Goal: Browse casually: Explore the website without a specific task or goal

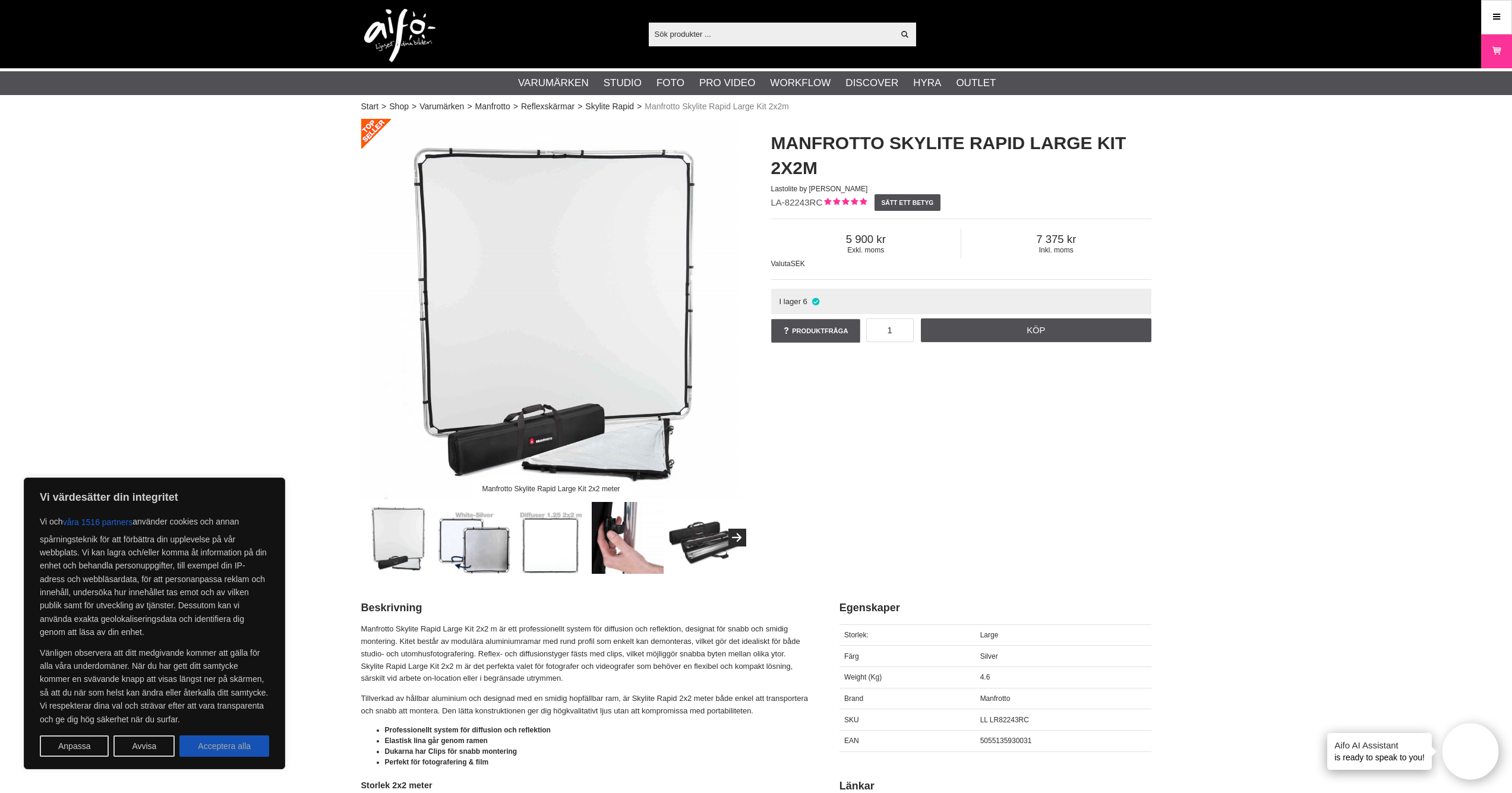
click at [224, 752] on button "Acceptera alla" at bounding box center [224, 745] width 90 height 21
checkbox input "true"
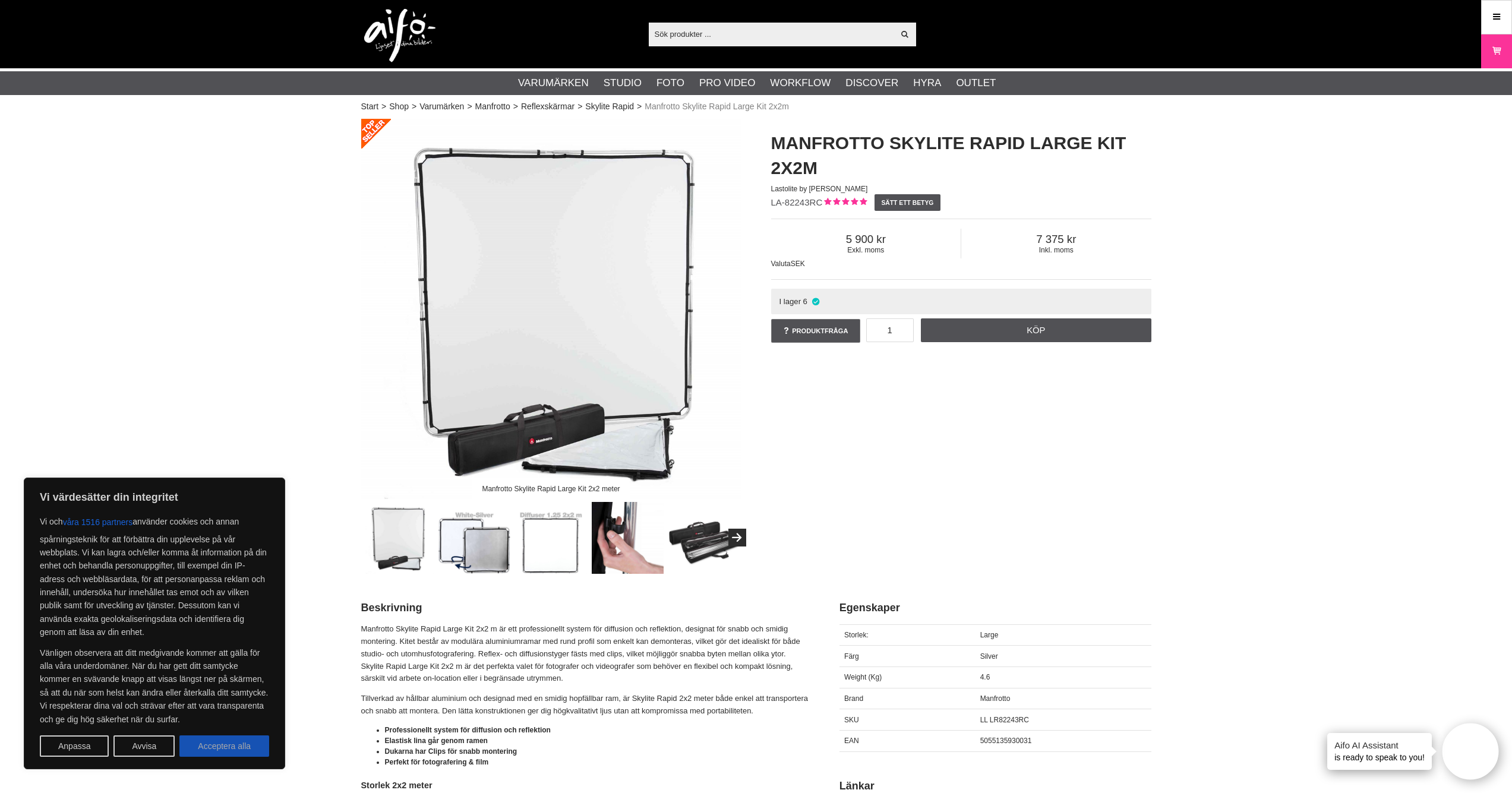
checkbox input "true"
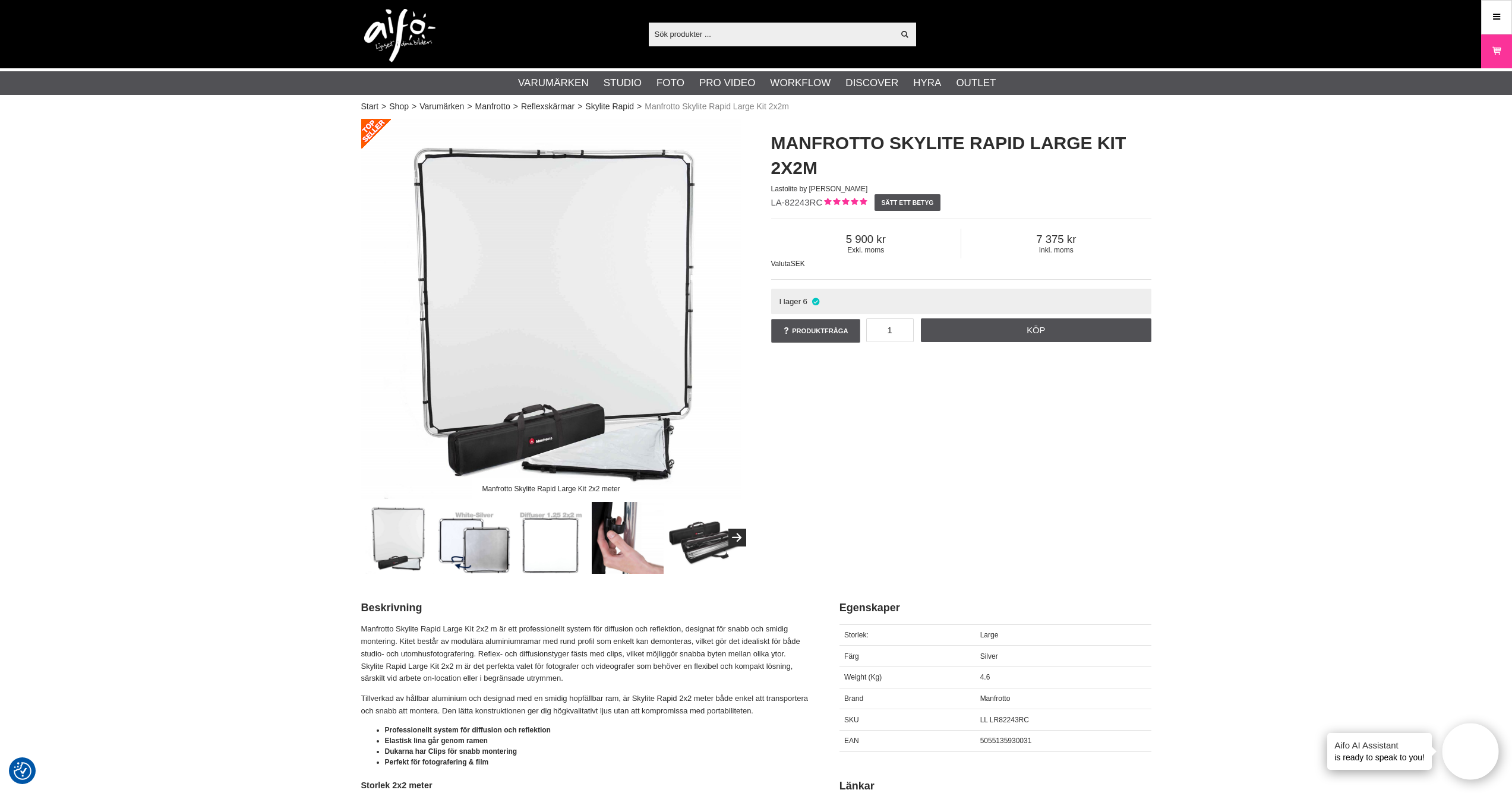
click at [470, 528] on img at bounding box center [475, 538] width 72 height 72
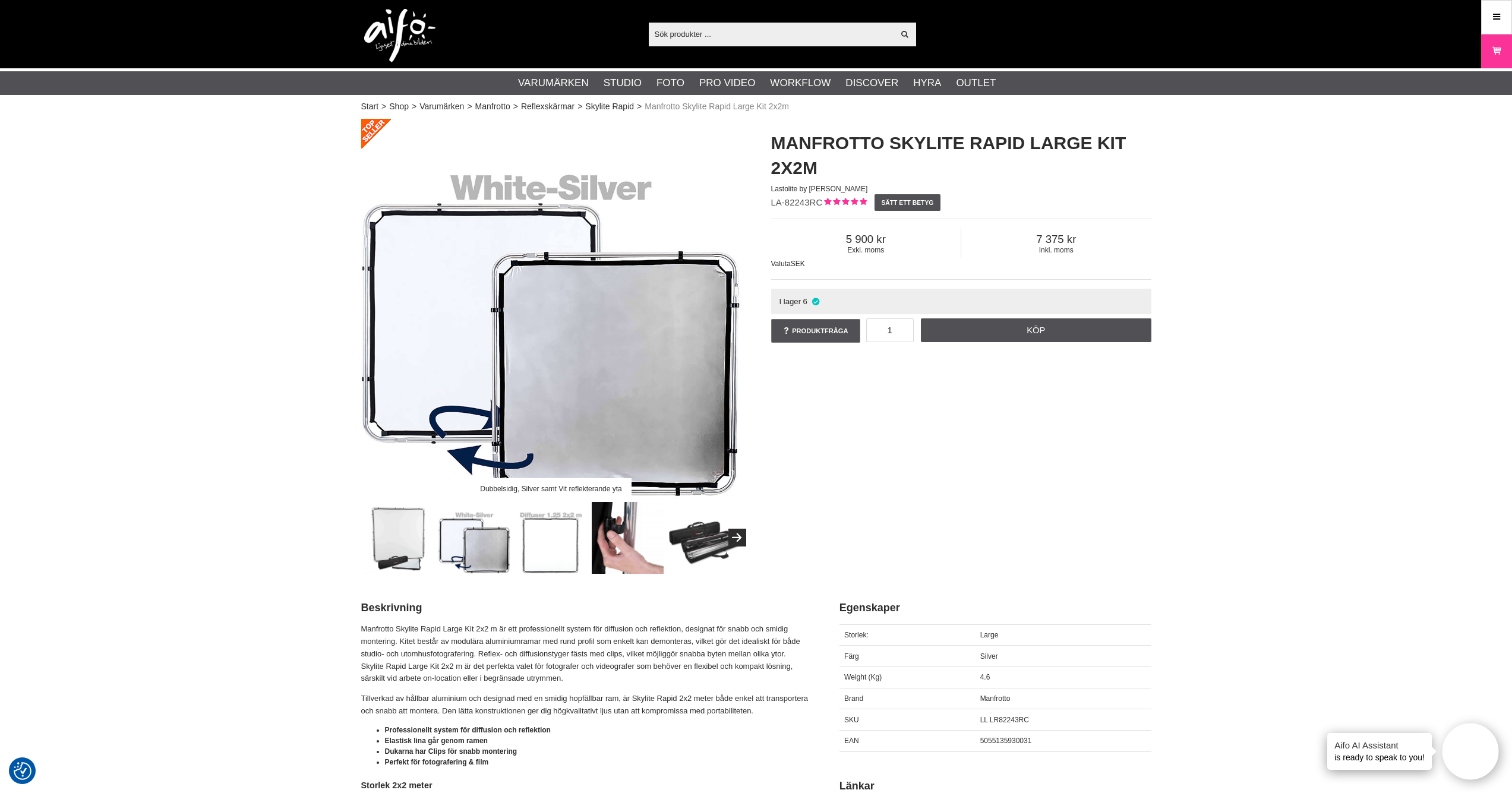
click at [551, 532] on img at bounding box center [551, 538] width 72 height 72
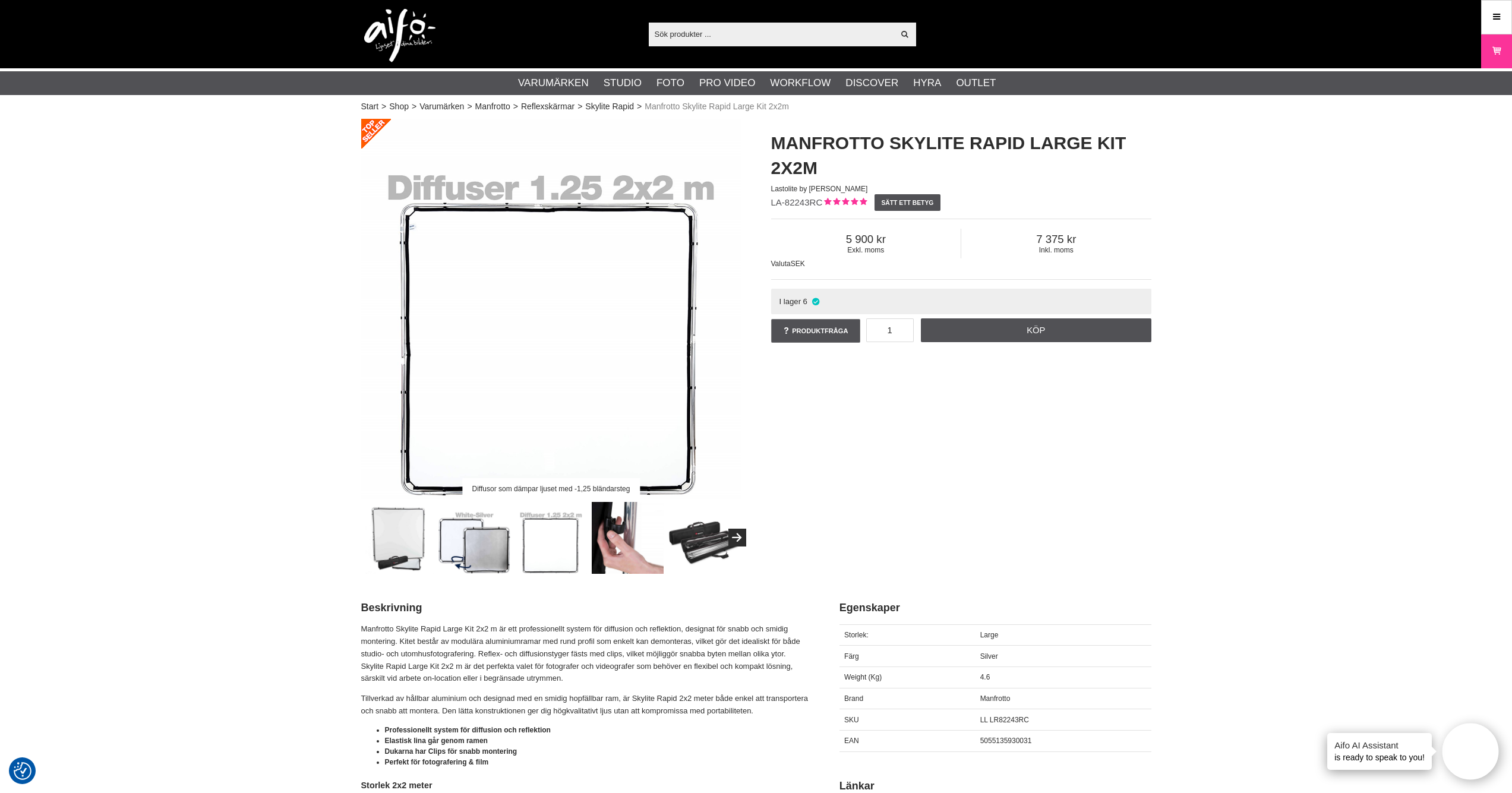
click at [619, 535] on img at bounding box center [628, 538] width 72 height 72
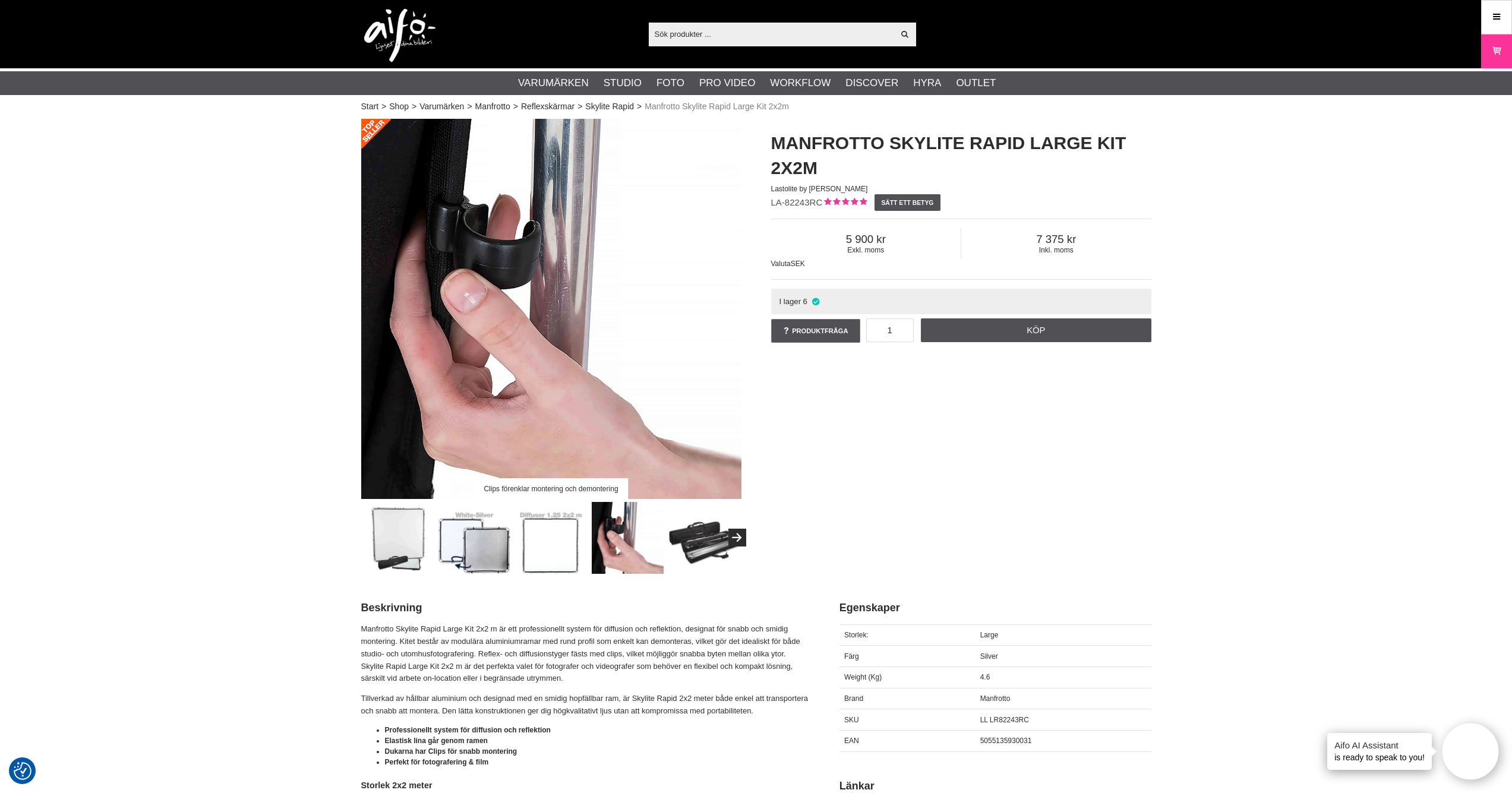
click at [698, 536] on img at bounding box center [705, 538] width 72 height 72
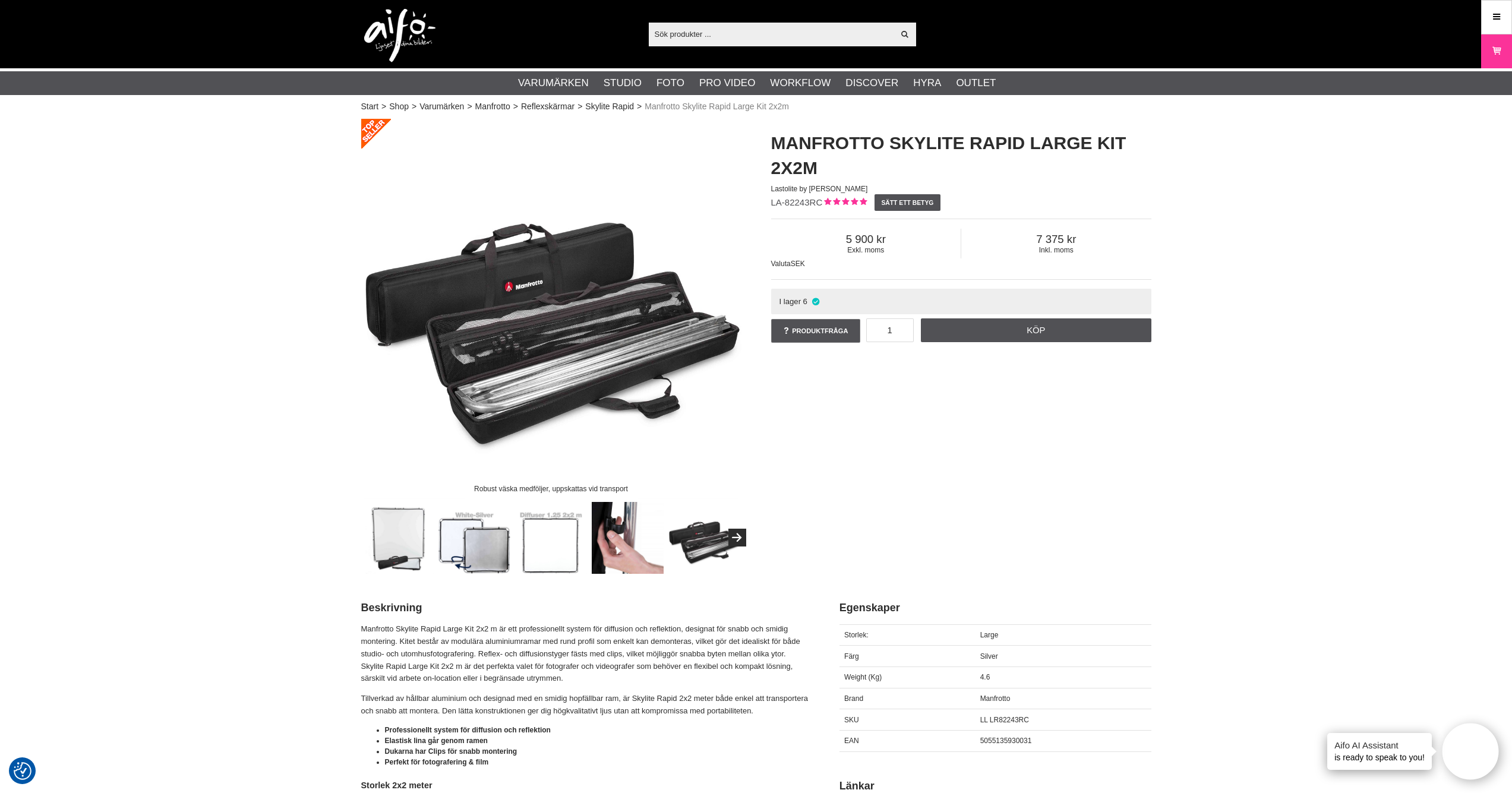
click at [609, 535] on img at bounding box center [628, 538] width 72 height 72
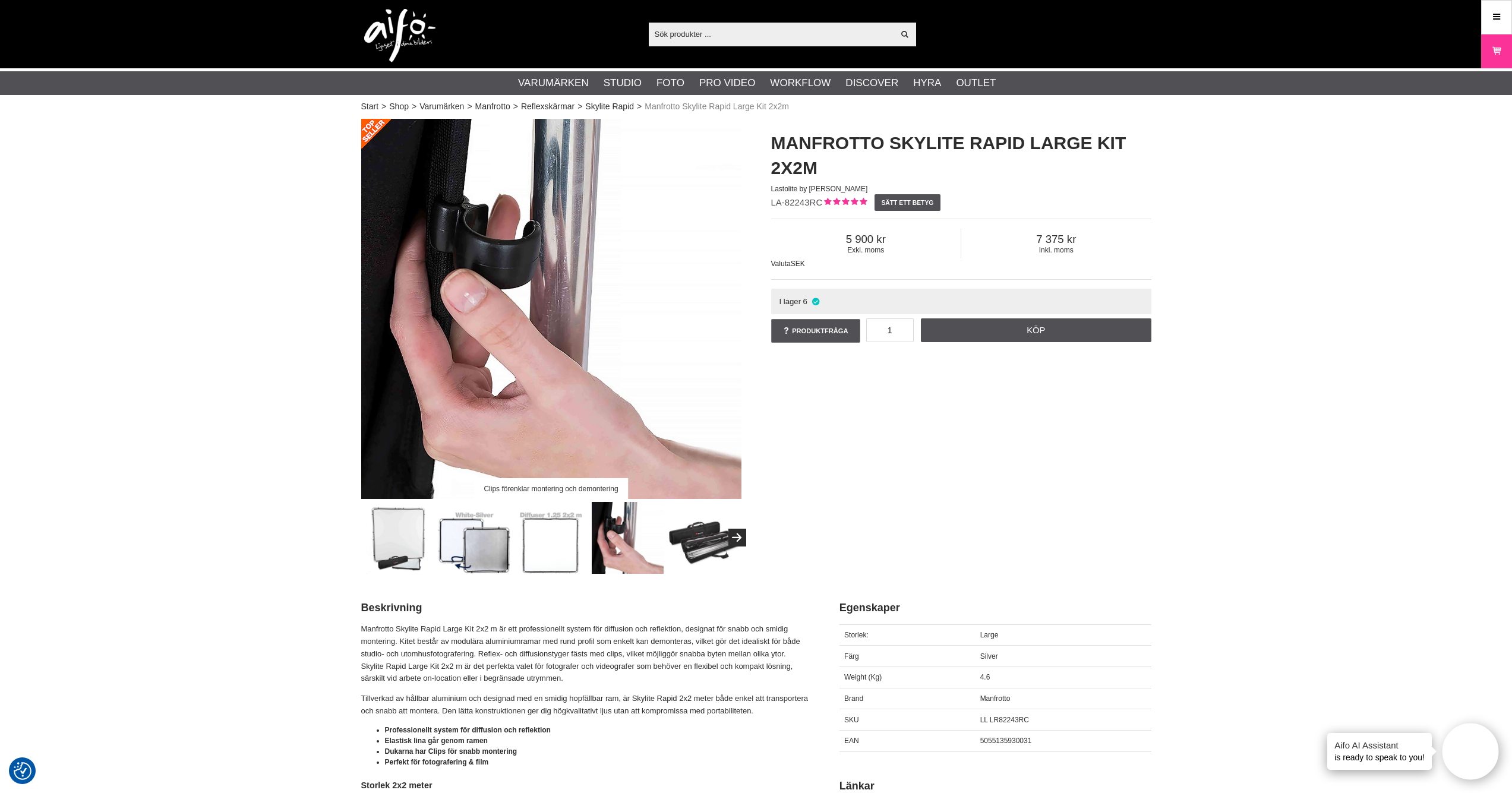
click at [678, 537] on img at bounding box center [705, 538] width 72 height 72
